Goal: Navigation & Orientation: Find specific page/section

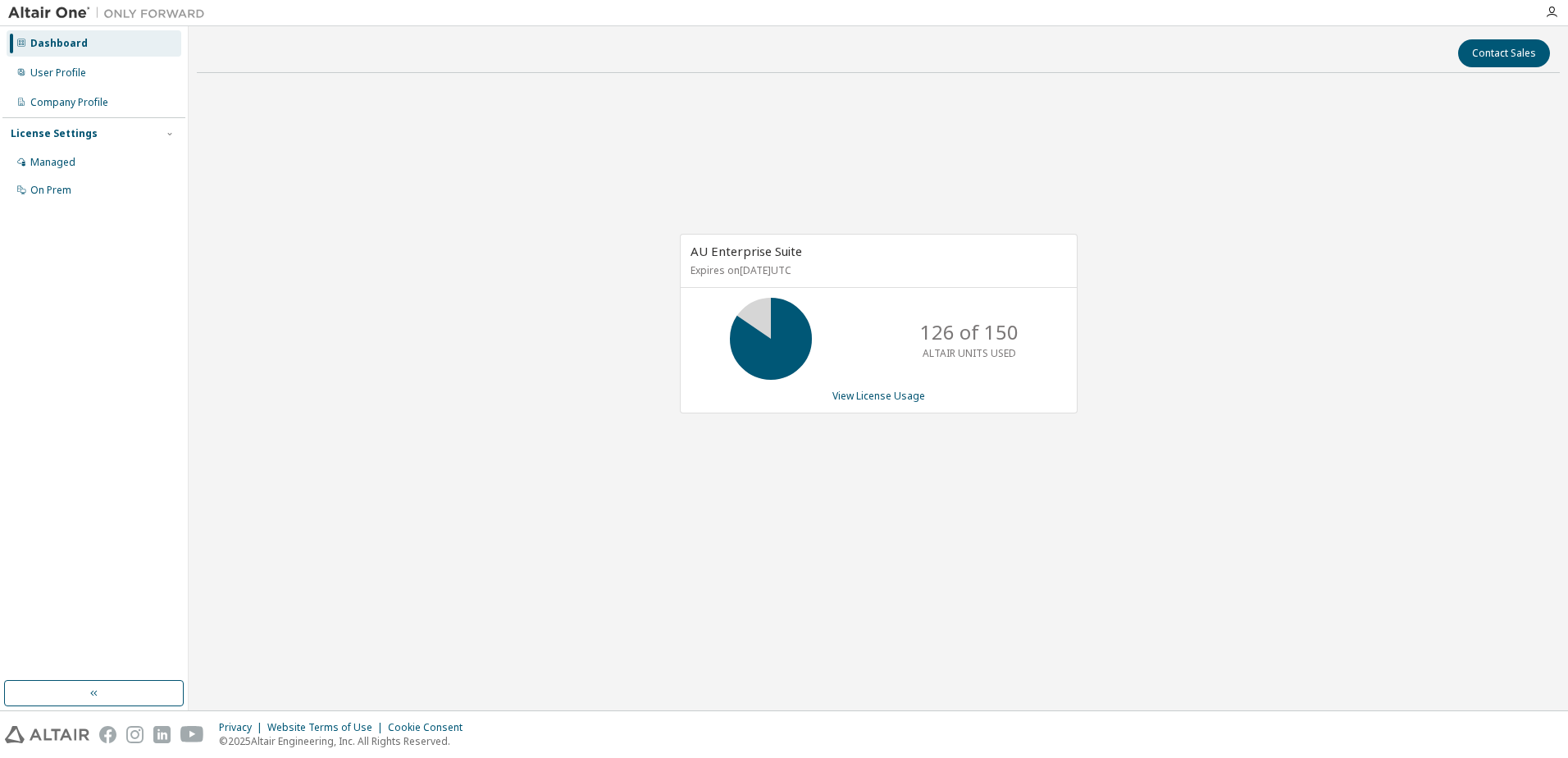
click at [582, 319] on div "AU Enterprise Suite Expires on October 31, 2025 UTC 126 of 150 ALTAIR UNITS USE…" at bounding box center [878, 332] width 1363 height 493
